Goal: Task Accomplishment & Management: Use online tool/utility

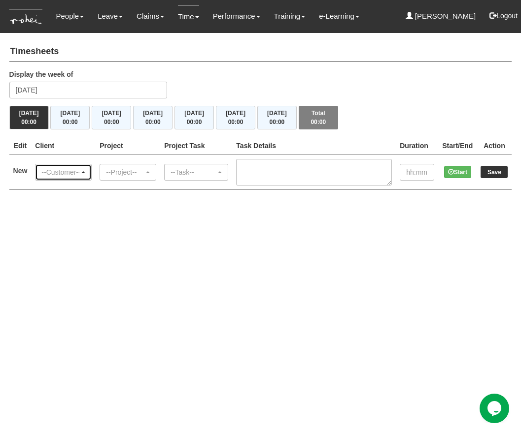
click at [60, 174] on div "--Customer--" at bounding box center [60, 172] width 38 height 10
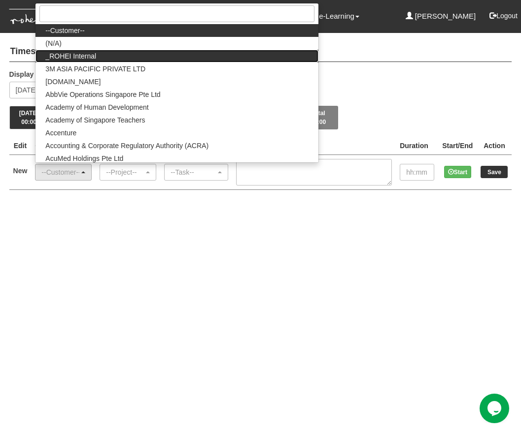
click at [100, 61] on link "_ROHEI Internal" at bounding box center [176, 56] width 282 height 13
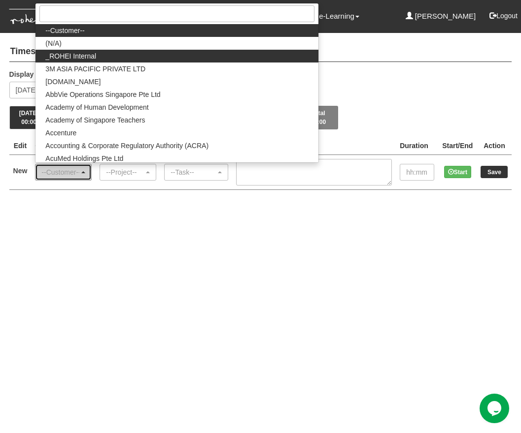
select select "397"
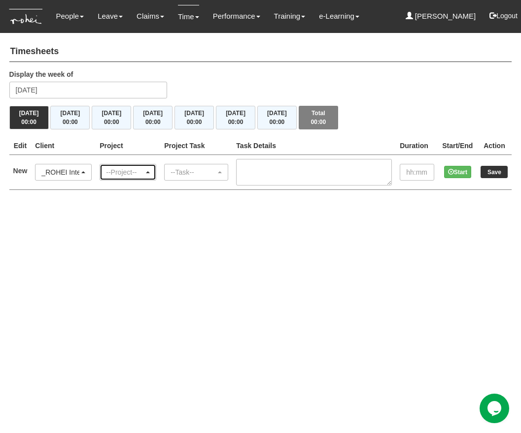
click at [134, 178] on div "--Project--" at bounding box center [128, 173] width 56 height 16
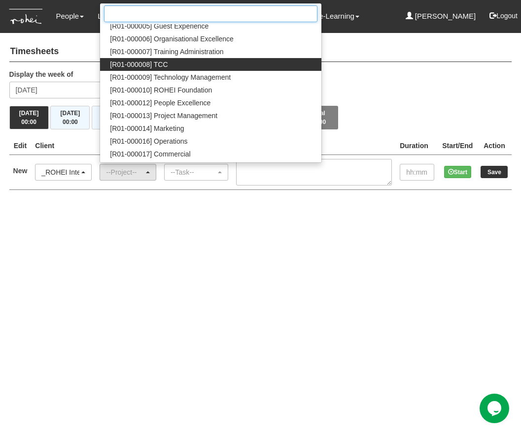
scroll to position [95, 0]
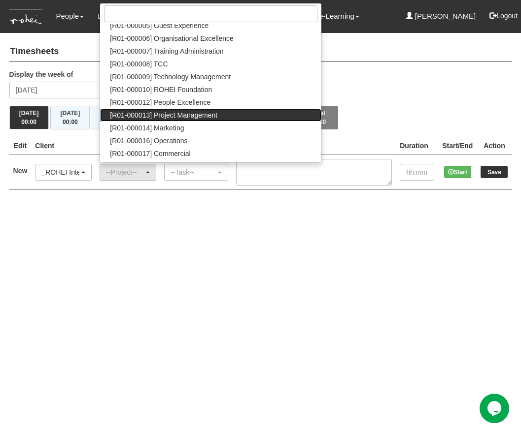
click at [204, 118] on span "[R01-000013] Project Management" at bounding box center [163, 115] width 107 height 10
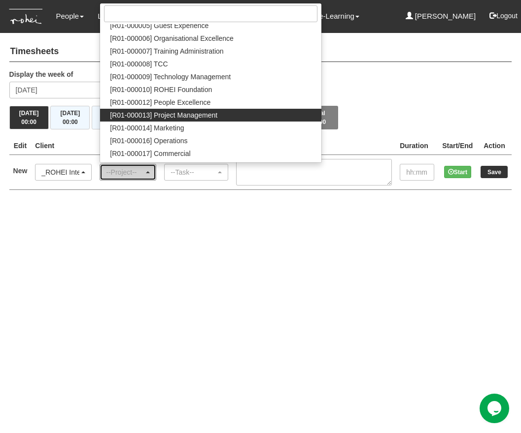
select select "1495"
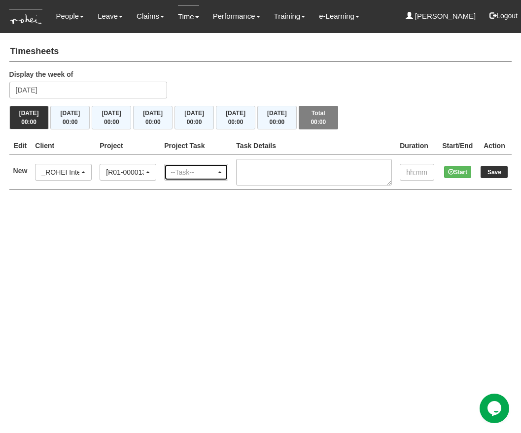
click at [195, 167] on div "--Task--" at bounding box center [192, 172] width 45 height 10
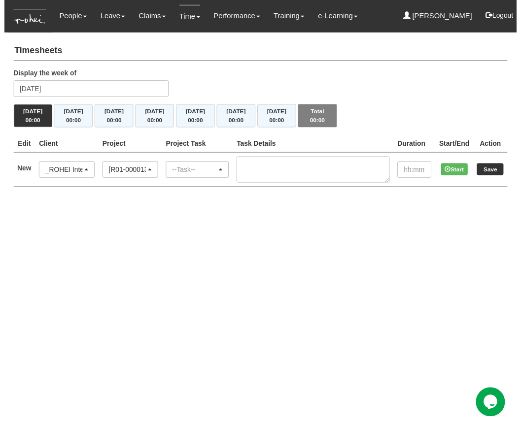
scroll to position [0, 38]
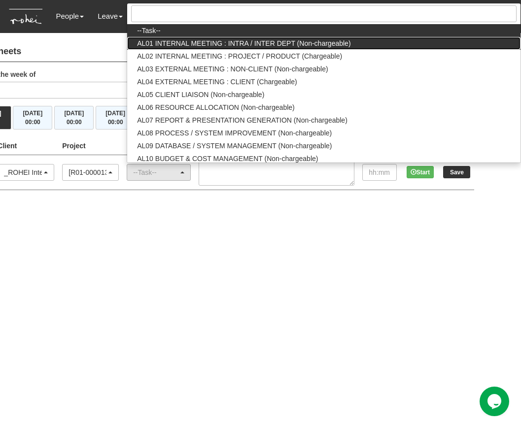
click at [225, 45] on span "AL01 INTERNAL MEETING : INTRA / INTER DEPT (Non-chargeable)" at bounding box center [243, 43] width 213 height 10
select select "40"
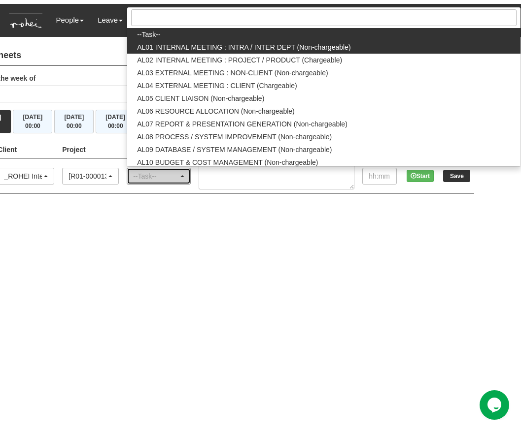
scroll to position [0, 0]
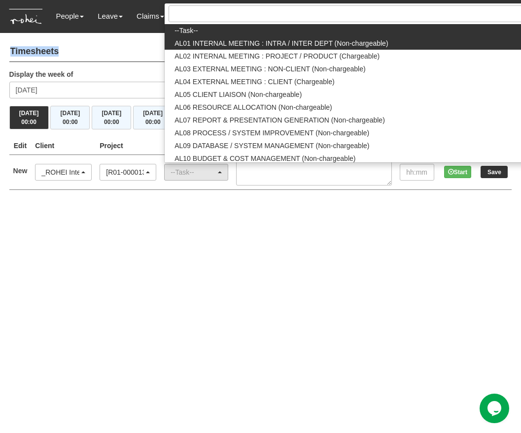
click at [225, 45] on h4 "Timesheets" at bounding box center [260, 52] width 502 height 20
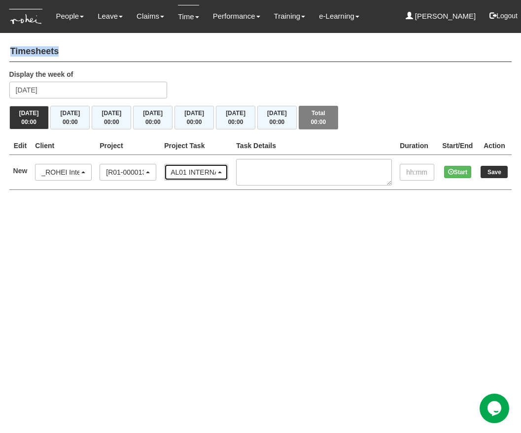
click at [203, 175] on div "AL01 INTERNAL MEETING : INTRA / INTER DEPT (Non-chargeable)" at bounding box center [192, 172] width 45 height 10
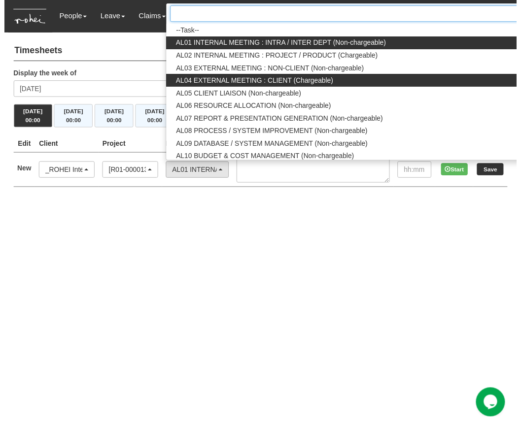
scroll to position [0, 38]
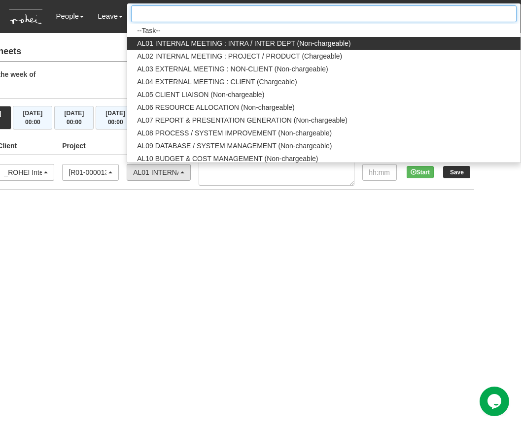
click at [245, 20] on input "Search" at bounding box center [323, 13] width 385 height 17
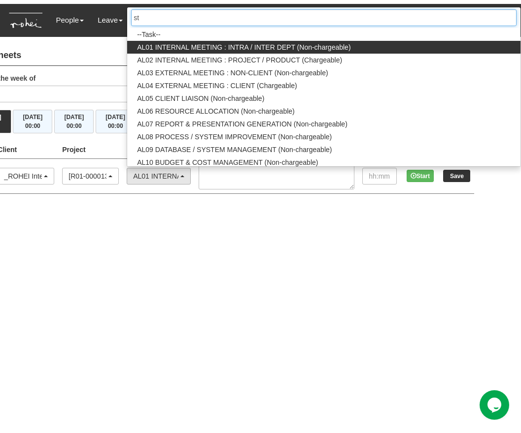
scroll to position [0, 0]
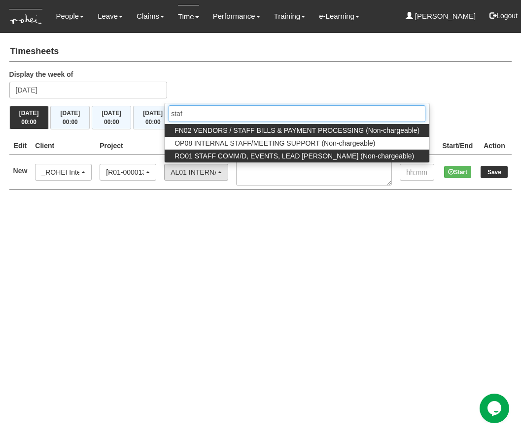
type input "staf"
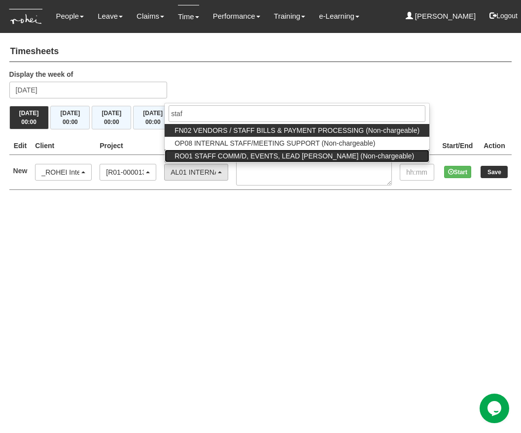
click at [257, 158] on span "RO01 STAFF COMM/D, EVENTS, LEAD [PERSON_NAME] (Non-chargeable)" at bounding box center [293, 156] width 239 height 10
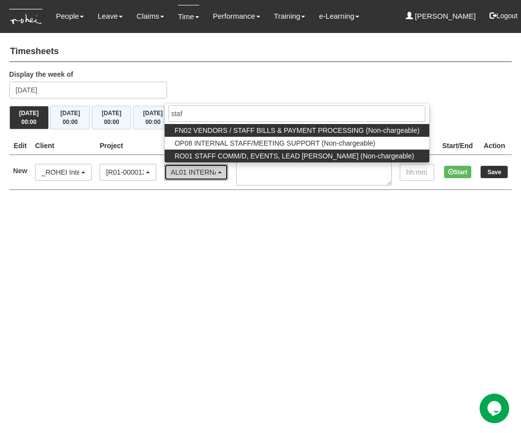
select select "125"
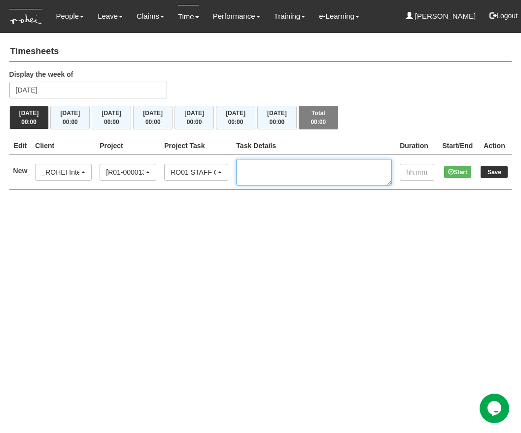
click at [272, 168] on textarea at bounding box center [314, 172] width 156 height 27
type textarea "Staff Discipleship"
type input "01:50"
click at [495, 173] on input "Save" at bounding box center [493, 172] width 27 height 12
